Goal: Complete application form

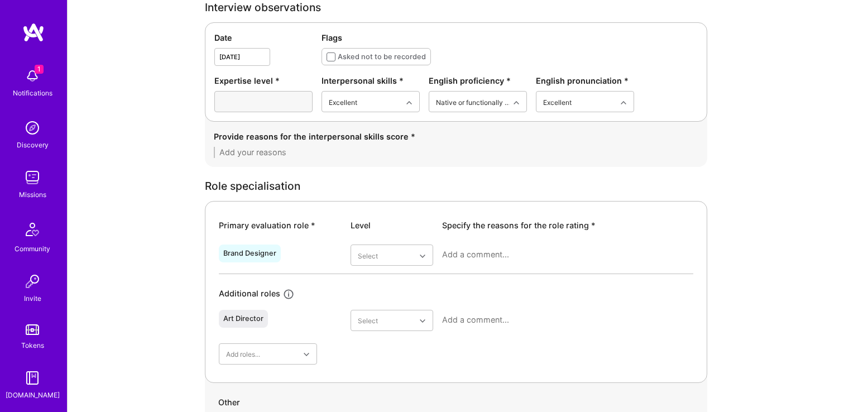
scroll to position [347, 0]
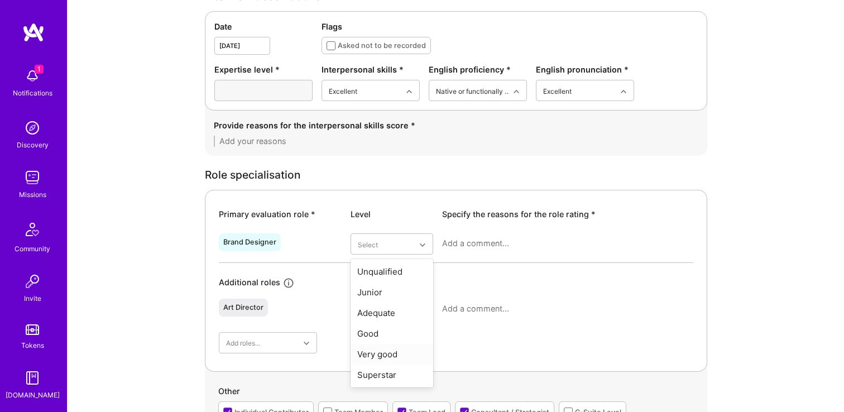
click at [404, 358] on div "Very good" at bounding box center [392, 354] width 83 height 21
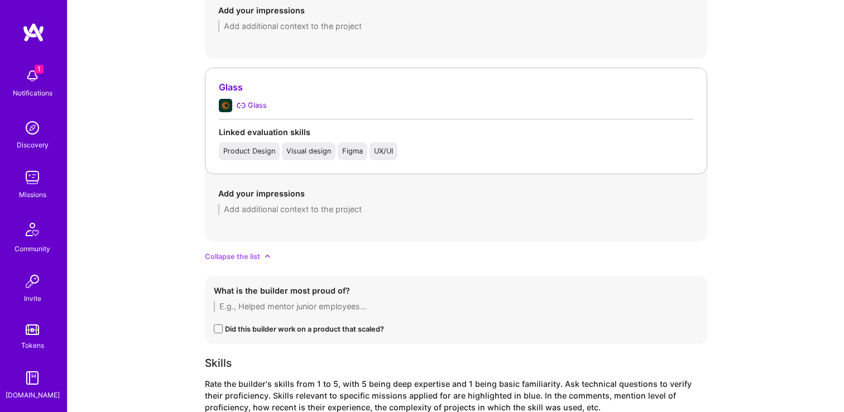
scroll to position [1166, 0]
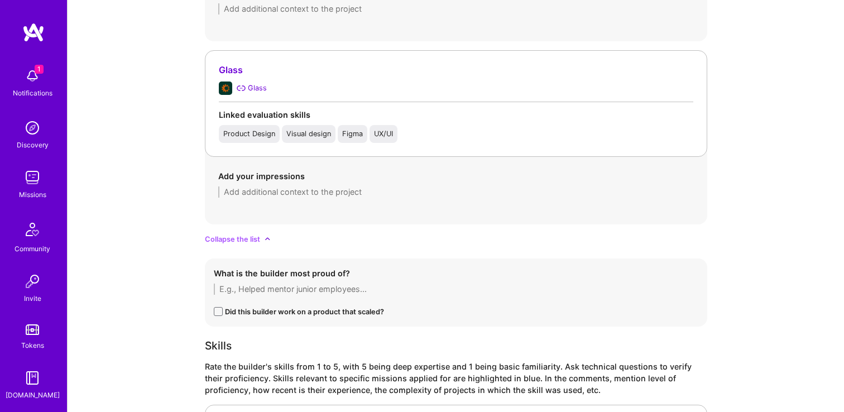
click at [281, 203] on div "Add your impressions" at bounding box center [456, 184] width 502 height 54
click at [286, 196] on textarea at bounding box center [456, 191] width 476 height 11
paste textarea "[PERSON_NAME] led an end-to-end brand identity and web design project that evol…"
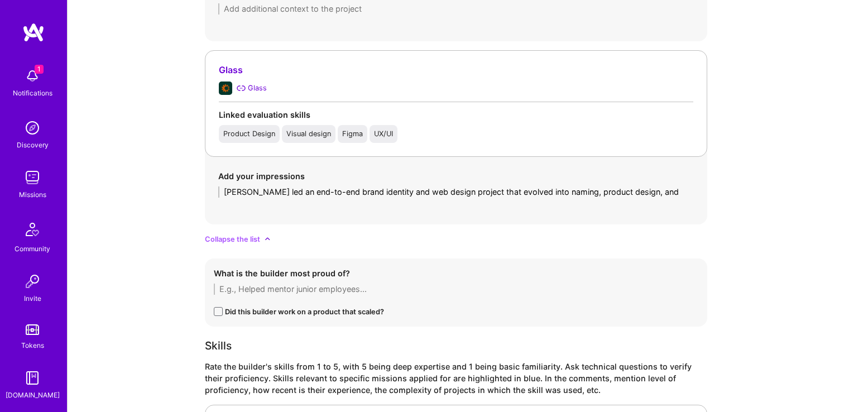
scroll to position [0, 0]
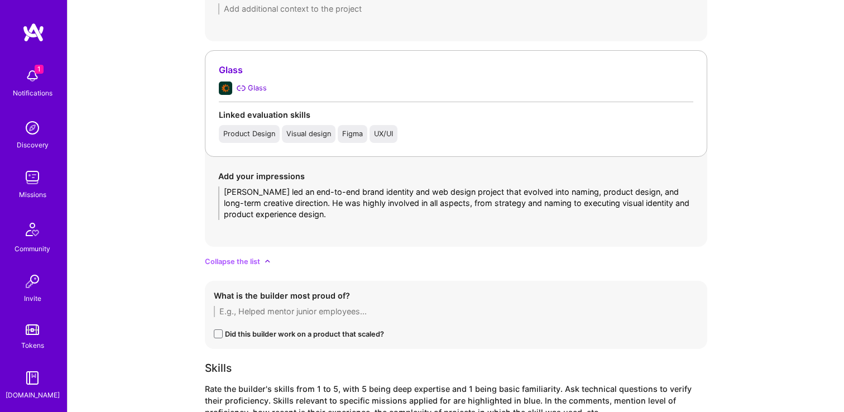
click at [309, 190] on textarea "[PERSON_NAME] led an end-to-end brand identity and web design project that evol…" at bounding box center [456, 202] width 476 height 33
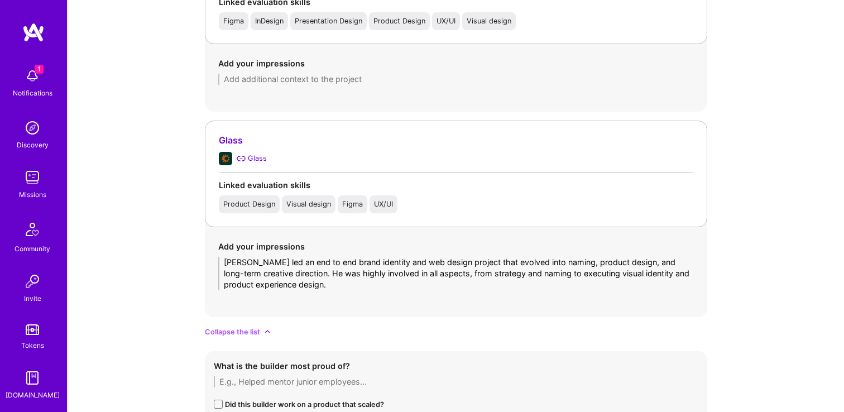
scroll to position [1089, 0]
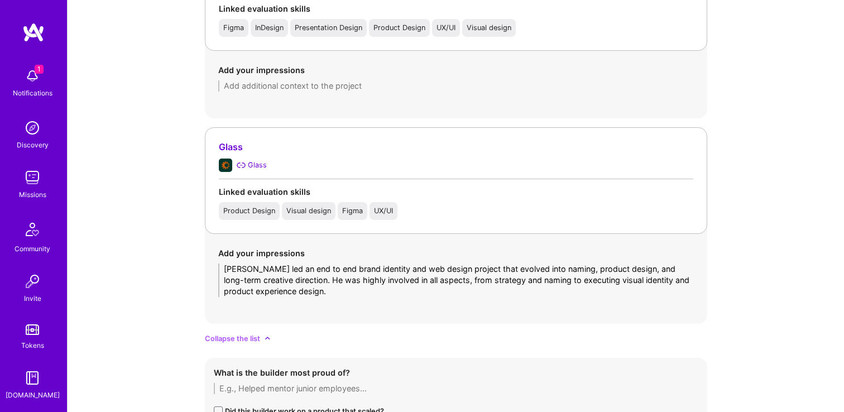
click at [664, 266] on textarea "[PERSON_NAME] led an end to end brand identity and web design project that evol…" at bounding box center [456, 280] width 476 height 33
type textarea "[PERSON_NAME] led an end to end brand identity and web design project that evol…"
click at [316, 82] on textarea at bounding box center [456, 85] width 476 height 11
paste textarea "As the only designer, [PERSON_NAME] has been responsible for all brand, web, ma…"
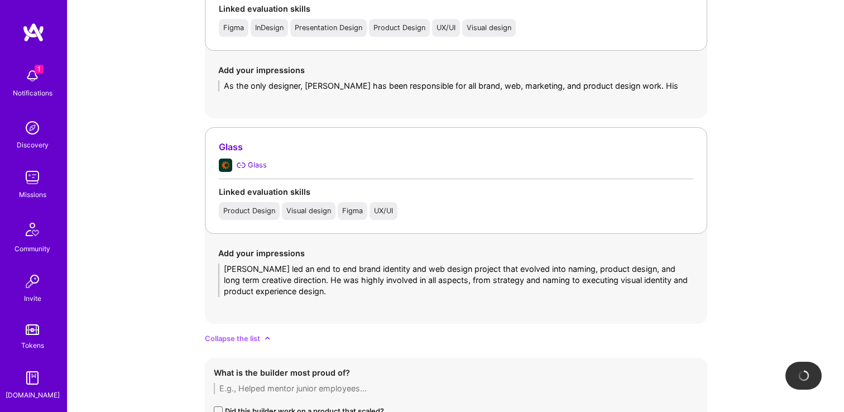
scroll to position [0, 0]
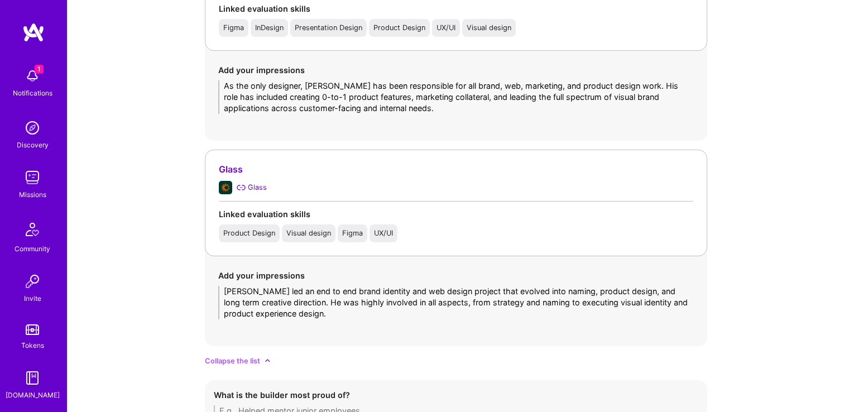
click at [313, 96] on textarea "As the only designer, [PERSON_NAME] has been responsible for all brand, web, ma…" at bounding box center [456, 96] width 476 height 33
type textarea "As the only designer, [PERSON_NAME] has been responsible for all brand, web, ma…"
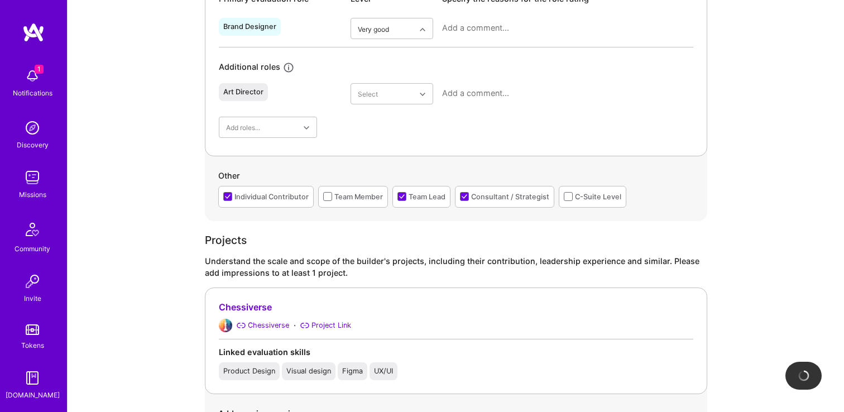
scroll to position [482, 0]
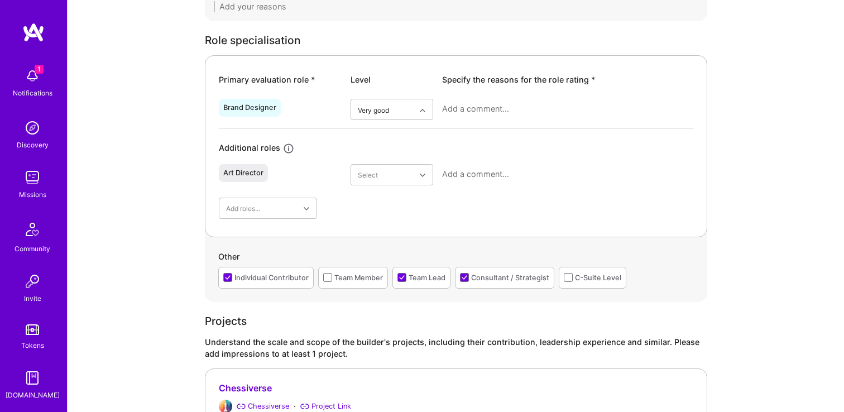
click at [487, 109] on textarea at bounding box center [567, 108] width 251 height 11
paste textarea "[PERSON_NAME] has demonstrated that he is a highly experienced brand designer w…"
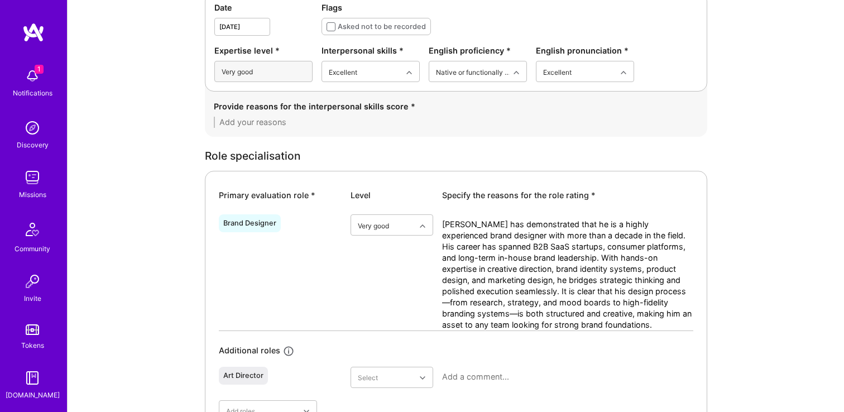
scroll to position [348, 0]
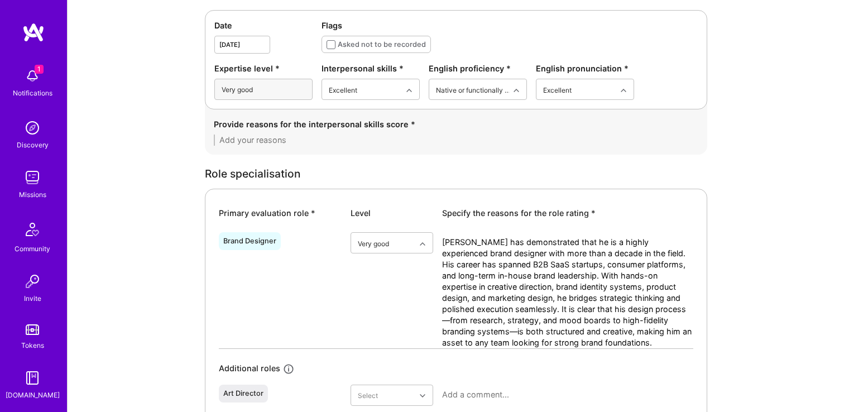
type textarea "[PERSON_NAME] has demonstrated that he is a highly experienced brand designer w…"
click at [299, 150] on div "Provide reasons for the interpersonal skills score *" at bounding box center [456, 131] width 502 height 45
click at [299, 133] on div "Provide reasons for the interpersonal skills score *" at bounding box center [456, 131] width 485 height 27
click at [289, 142] on textarea at bounding box center [456, 140] width 485 height 11
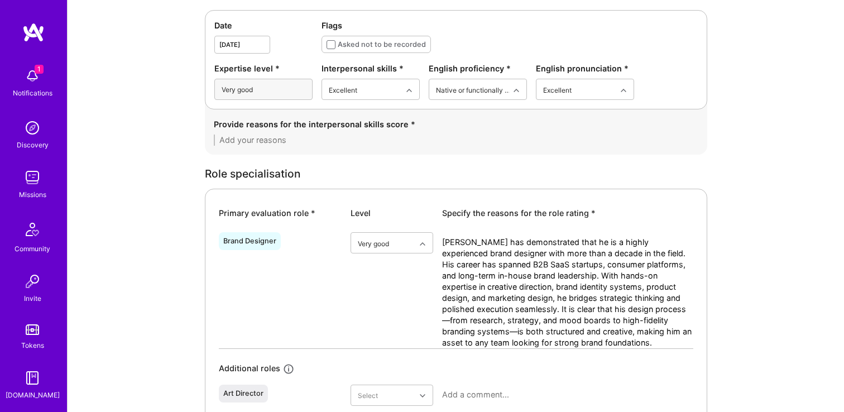
paste textarea "Beyond his [PERSON_NAME] exhibits excellent interpersonal skills. Throughout hi…"
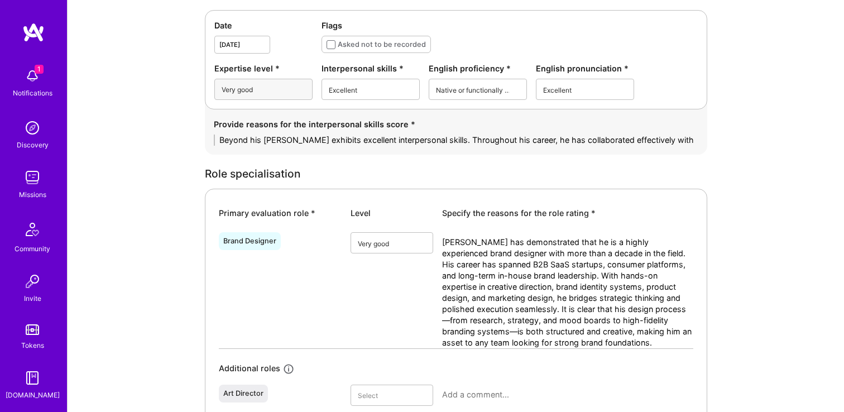
scroll to position [0, 0]
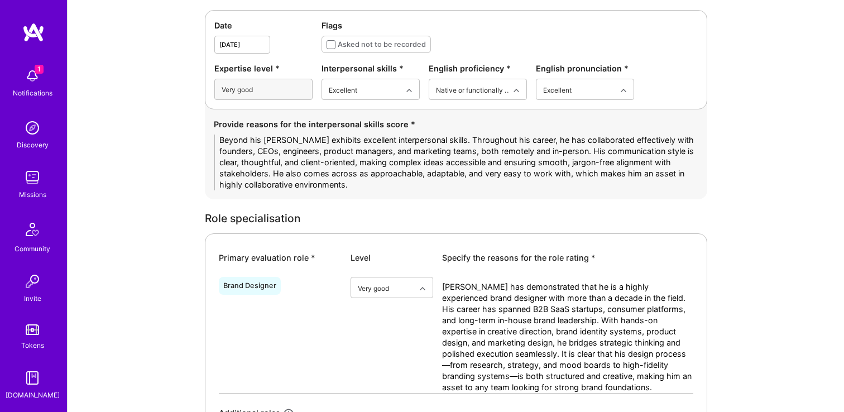
click at [609, 161] on textarea "Beyond his [PERSON_NAME] exhibits excellent interpersonal skills. Throughout hi…" at bounding box center [456, 163] width 485 height 56
type textarea "Beyond his [PERSON_NAME] exhibits excellent interpersonal skills. Throughout hi…"
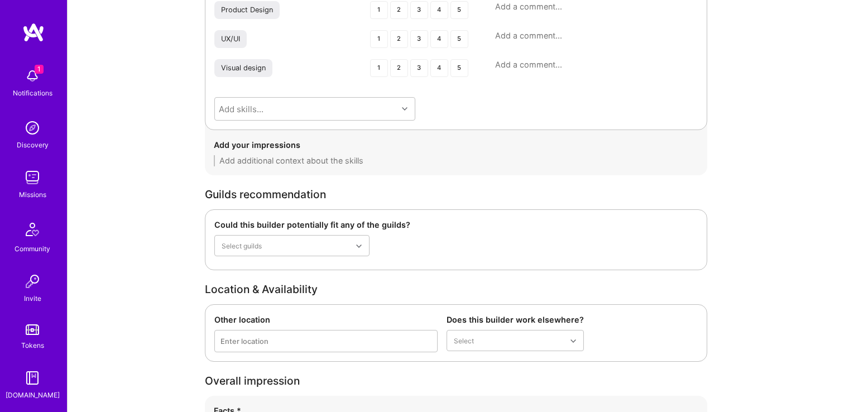
scroll to position [2000, 0]
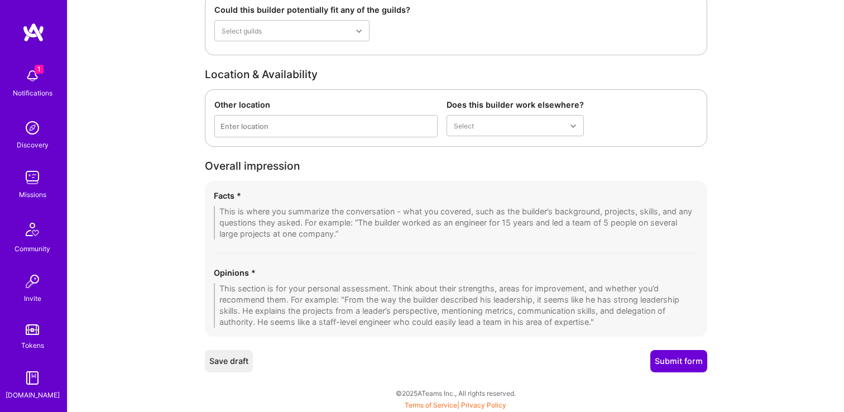
click at [299, 293] on textarea at bounding box center [456, 305] width 485 height 45
paste textarea "Loremi dolors a cons adipis elitseddoe te i utlabo etdolore magnaali eni admini…"
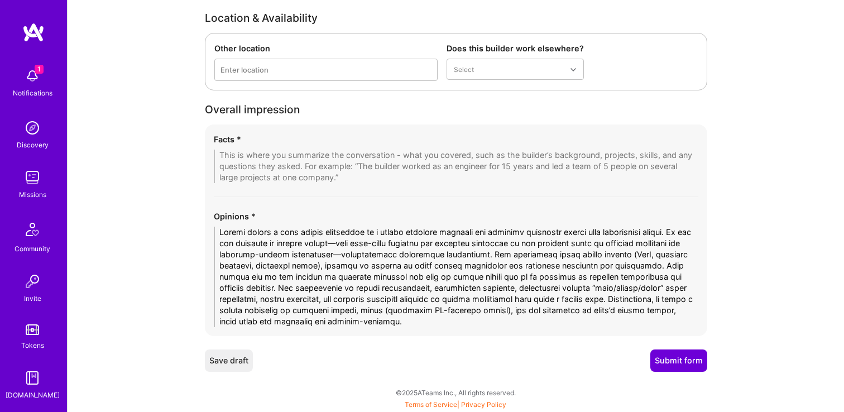
scroll to position [2056, 0]
click at [394, 253] on textarea at bounding box center [456, 277] width 485 height 100
click at [365, 243] on textarea at bounding box center [456, 277] width 485 height 100
click at [311, 256] on textarea at bounding box center [456, 277] width 485 height 100
click at [385, 255] on textarea at bounding box center [456, 277] width 485 height 100
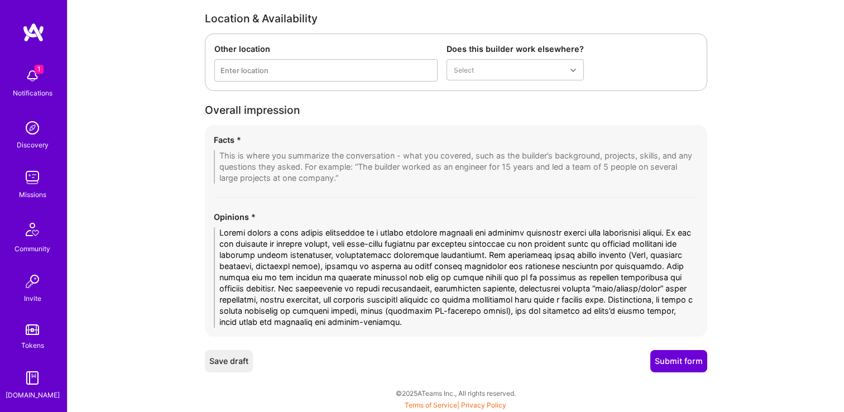
click at [578, 308] on textarea at bounding box center [456, 277] width 485 height 100
type textarea "Loremi dolors a cons adipis elitseddoe te i utlabo etdolore magnaali eni admini…"
click at [351, 147] on div "Facts *" at bounding box center [456, 159] width 485 height 50
click at [346, 156] on textarea at bounding box center [456, 166] width 485 height 33
paste textarea "Overall, [PERSON_NAME] is a design professional with more than ten years of div…"
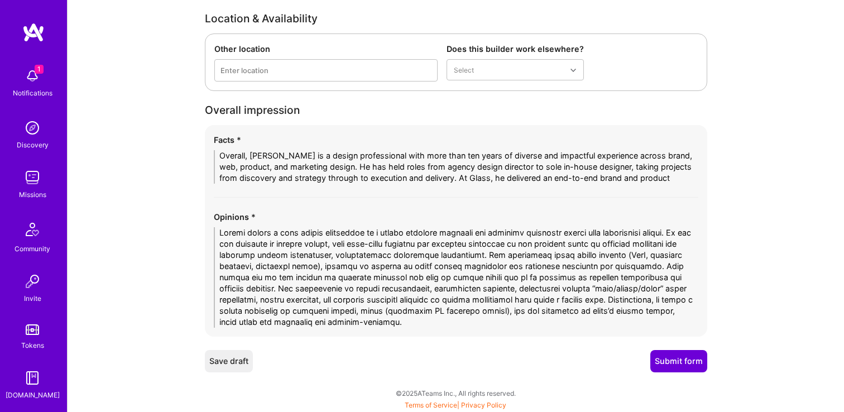
scroll to position [0, 0]
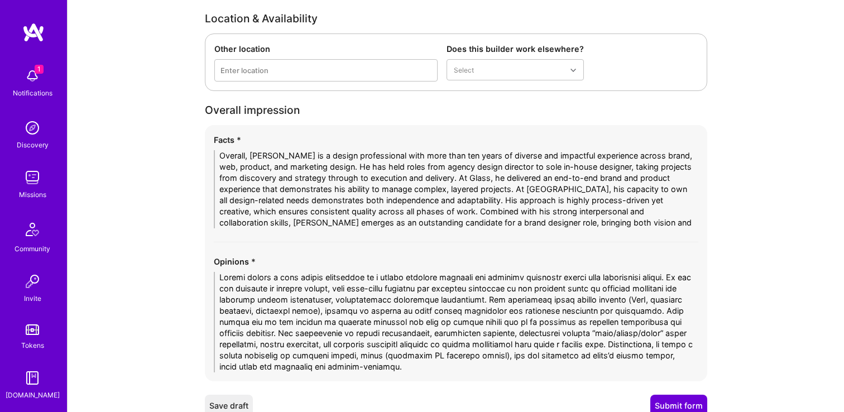
click at [566, 176] on textarea "Overall, [PERSON_NAME] is a design professional with more than ten years of div…" at bounding box center [456, 189] width 485 height 78
click at [670, 188] on textarea "Overall, [PERSON_NAME] is a design professional with more than ten years of div…" at bounding box center [456, 189] width 485 height 78
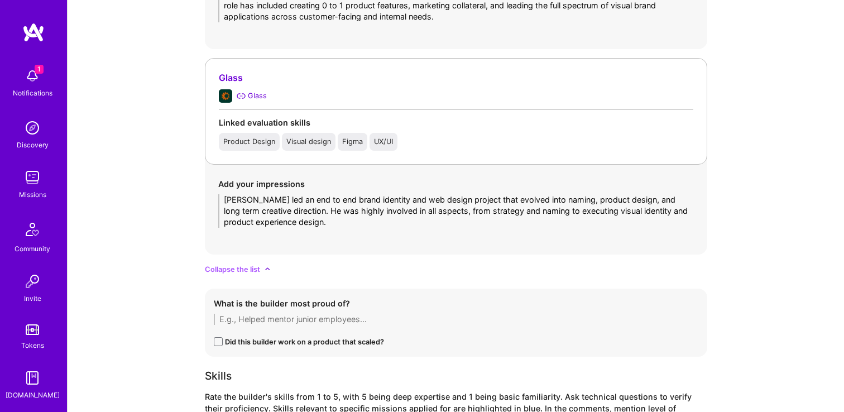
scroll to position [2100, 0]
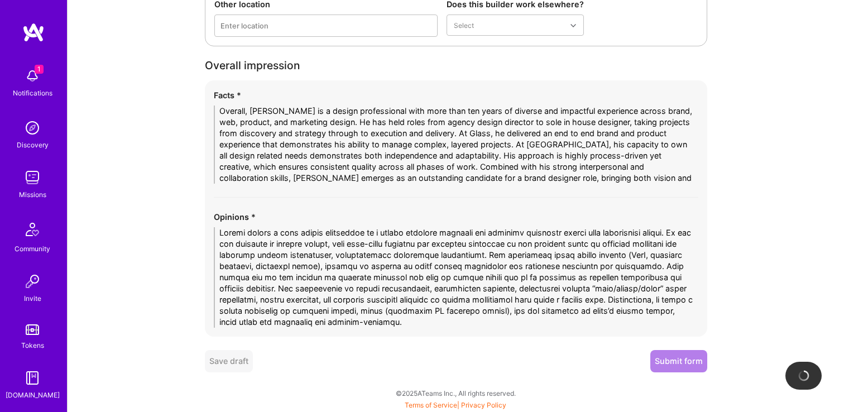
type textarea "Overall, [PERSON_NAME] is a design professional with more than ten years of div…"
click at [668, 356] on button "Submit form" at bounding box center [678, 361] width 57 height 22
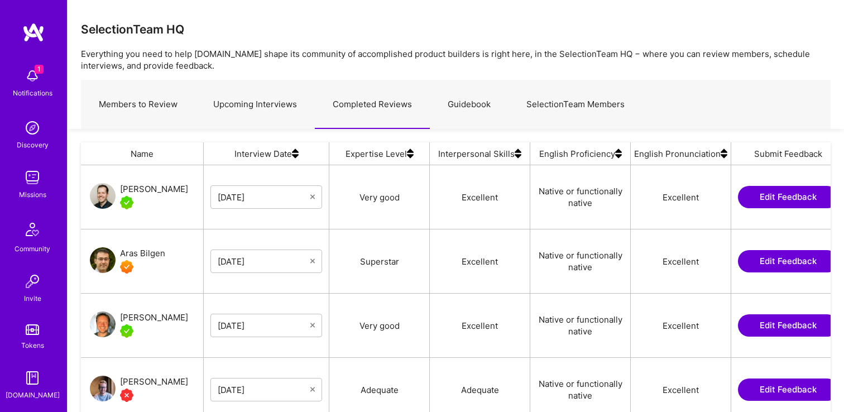
scroll to position [295, 750]
click at [289, 99] on link "Upcoming Interviews" at bounding box center [254, 104] width 119 height 49
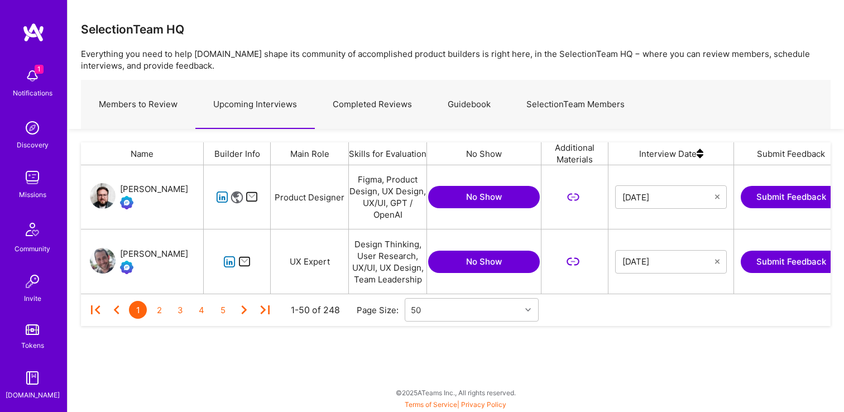
scroll to position [128, 750]
click at [25, 82] on img at bounding box center [32, 76] width 22 height 22
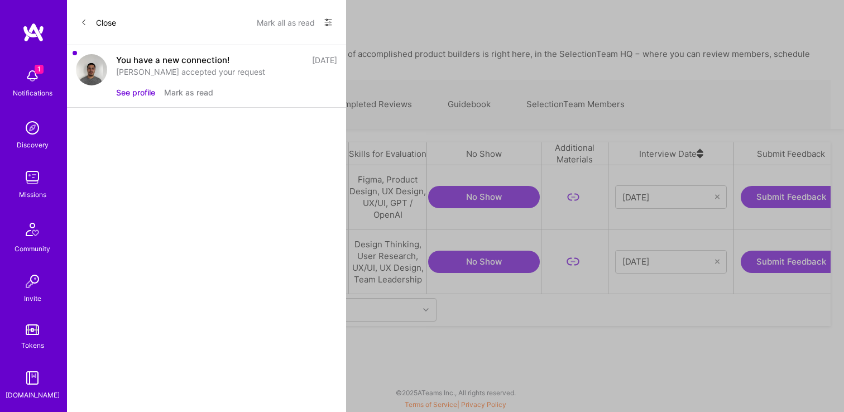
click at [116, 80] on div "You have a new connection! [DATE] [PERSON_NAME] accepted your request See profi…" at bounding box center [206, 76] width 279 height 63
click at [139, 73] on div "[PERSON_NAME] accepted your request" at bounding box center [226, 72] width 221 height 12
click at [93, 73] on img at bounding box center [91, 69] width 31 height 31
click at [140, 59] on div "You have a new connection!" at bounding box center [172, 60] width 113 height 12
click at [139, 80] on div "You have a new connection! [DATE] [PERSON_NAME] accepted your request See profi…" at bounding box center [226, 76] width 221 height 44
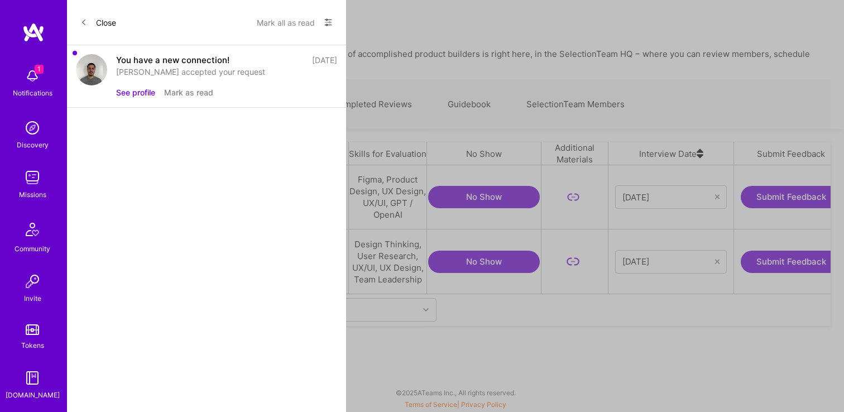
click at [139, 83] on div "You have a new connection! [DATE] [PERSON_NAME] accepted your request See profi…" at bounding box center [226, 76] width 221 height 44
click at [174, 95] on button "Mark as read" at bounding box center [188, 93] width 49 height 12
